Goal: Information Seeking & Learning: Learn about a topic

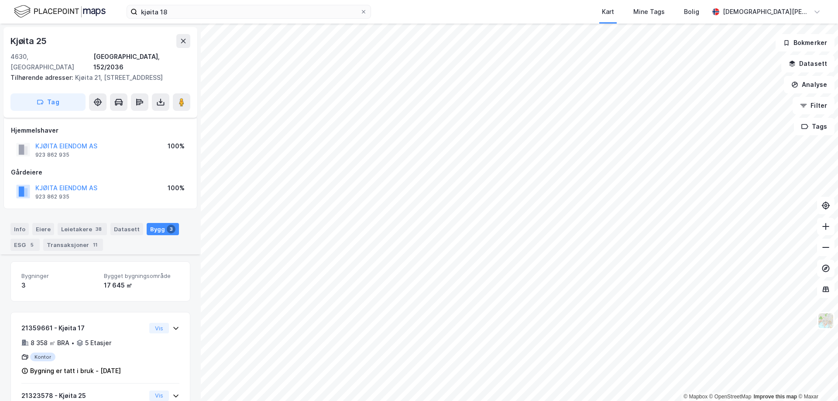
scroll to position [201, 0]
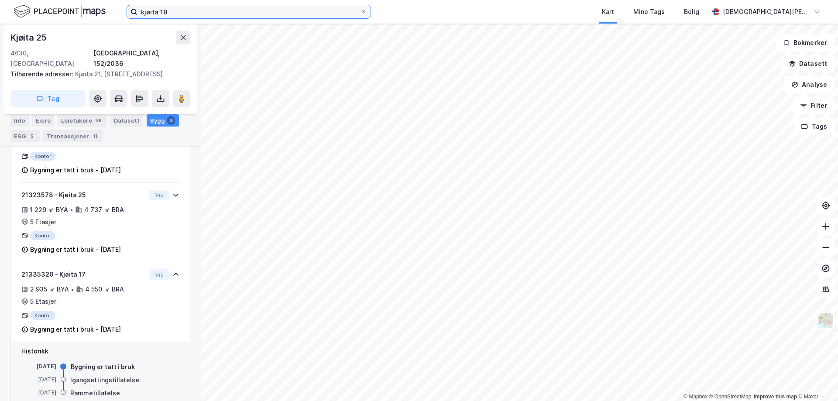
click at [280, 17] on input "kjøita 18" at bounding box center [248, 11] width 223 height 13
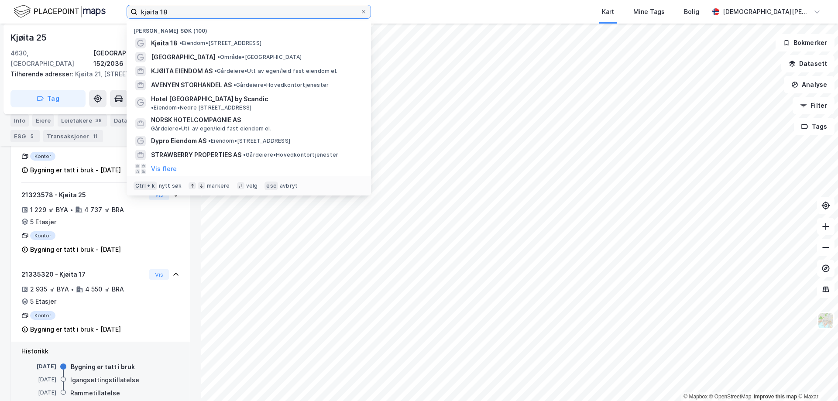
click at [280, 17] on input "kjøita 18" at bounding box center [248, 11] width 223 height 13
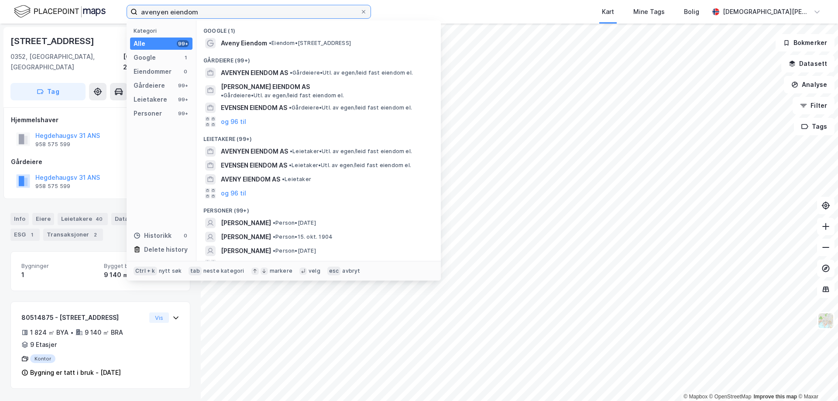
click at [239, 7] on input "avenyen eiendom" at bounding box center [248, 11] width 223 height 13
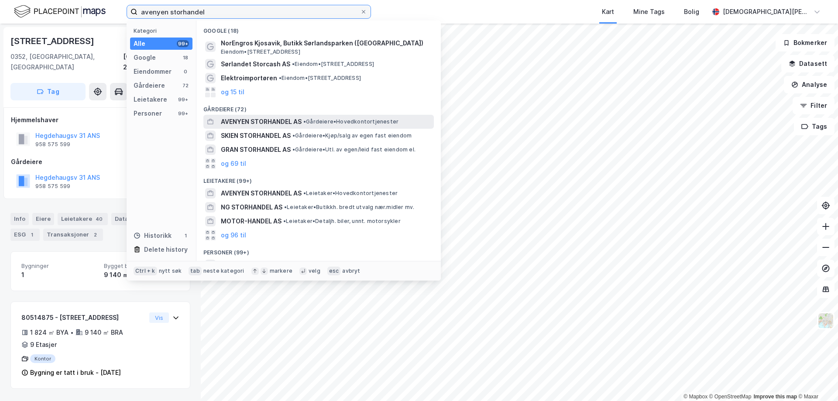
type input "avenyen storhandel"
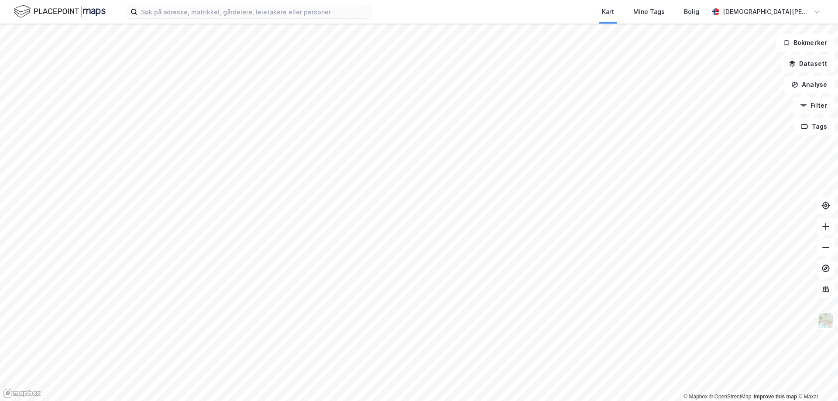
click at [547, 0] on html "Kart Mine Tags Bolig Christian Vennerød © Mapbox © OpenStreetMap Improve this m…" at bounding box center [419, 200] width 838 height 401
click at [155, 14] on input at bounding box center [253, 11] width 233 height 13
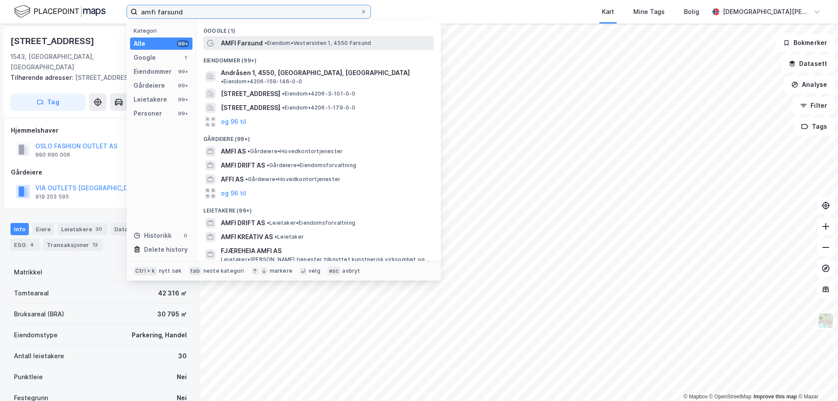
type input "amfi farsund"
